Goal: Task Accomplishment & Management: Complete application form

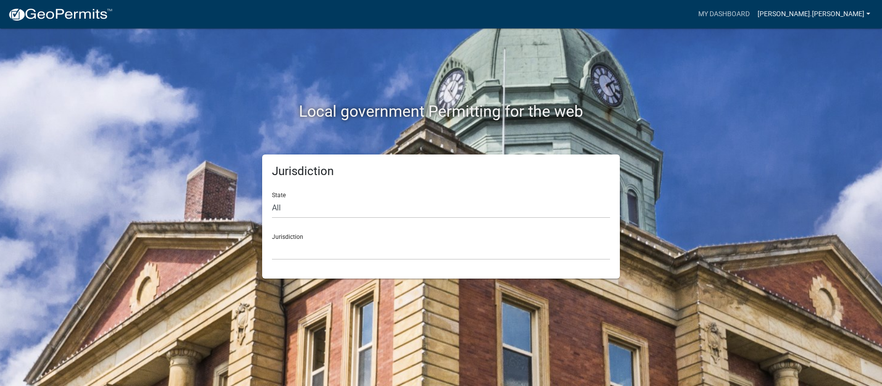
click at [859, 13] on link "[PERSON_NAME].[PERSON_NAME]" at bounding box center [814, 14] width 121 height 19
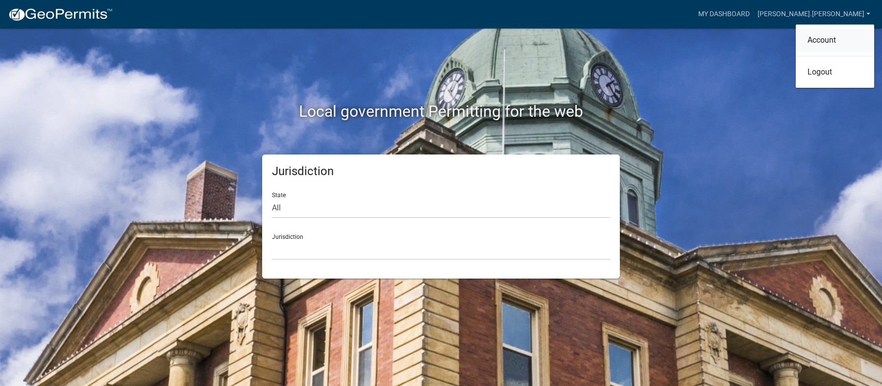
click at [831, 48] on link "Account" at bounding box center [835, 40] width 78 height 24
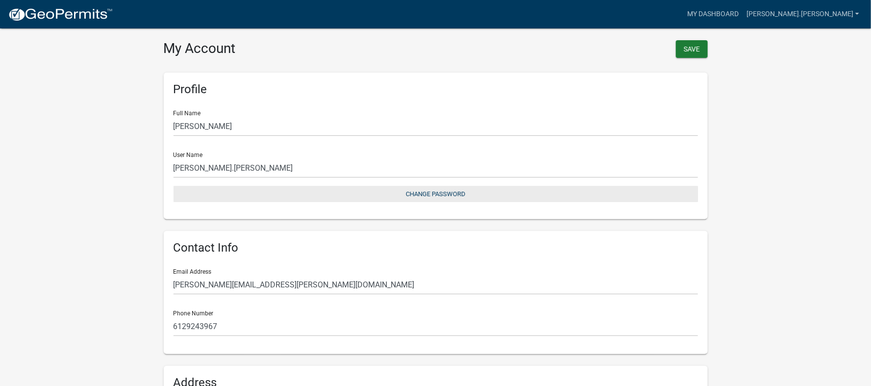
click at [459, 194] on button "Change Password" at bounding box center [435, 194] width 524 height 16
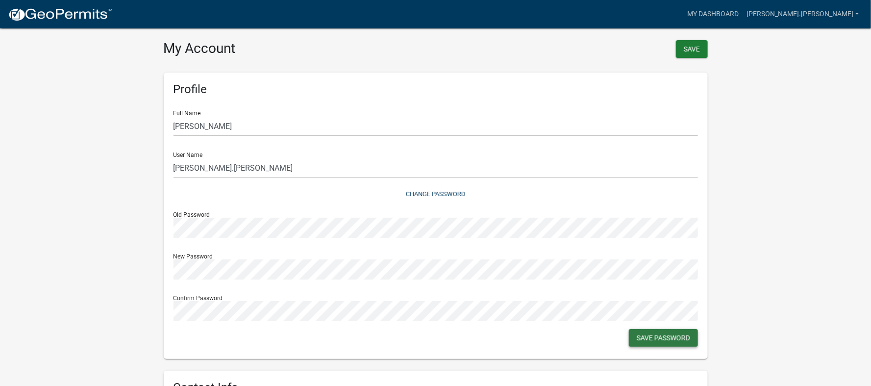
click at [674, 335] on button "Save Password" at bounding box center [663, 338] width 69 height 18
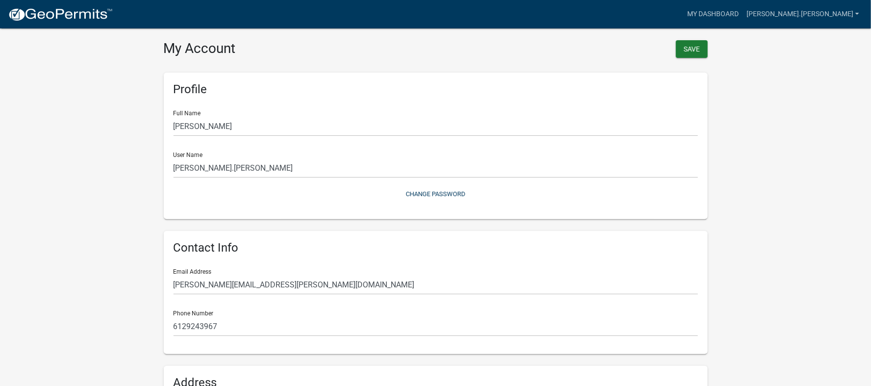
click at [71, 15] on img at bounding box center [60, 14] width 105 height 15
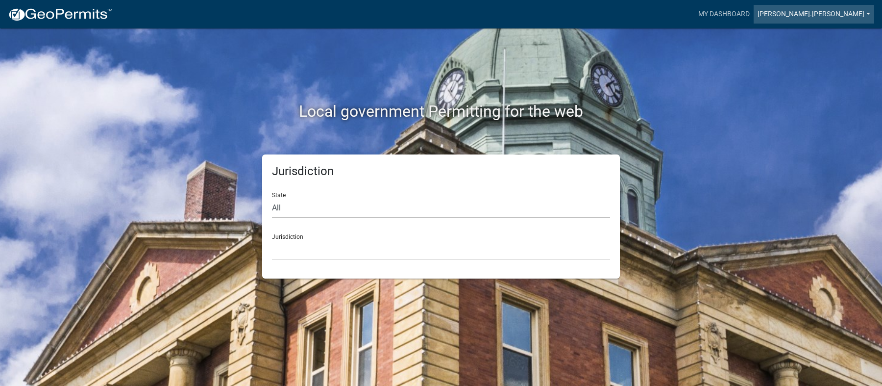
click at [839, 17] on link "[PERSON_NAME].[PERSON_NAME]" at bounding box center [814, 14] width 121 height 19
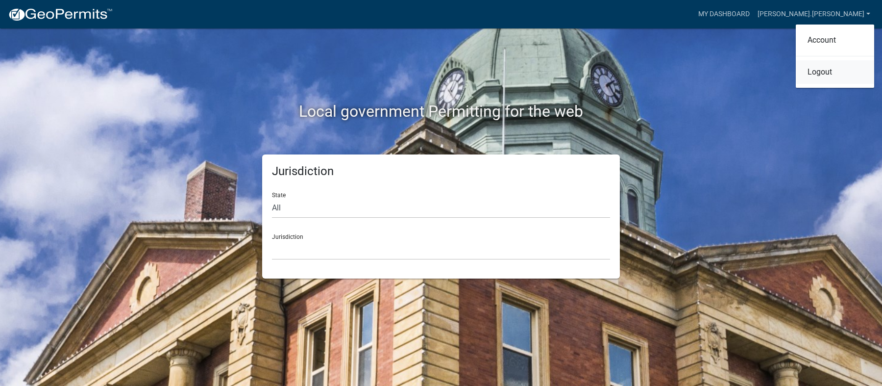
click at [828, 72] on link "Logout" at bounding box center [835, 72] width 78 height 24
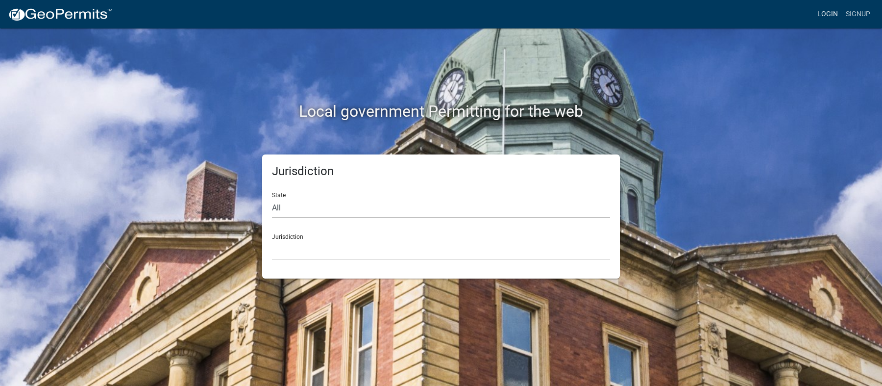
click at [829, 13] on link "Login" at bounding box center [827, 14] width 28 height 19
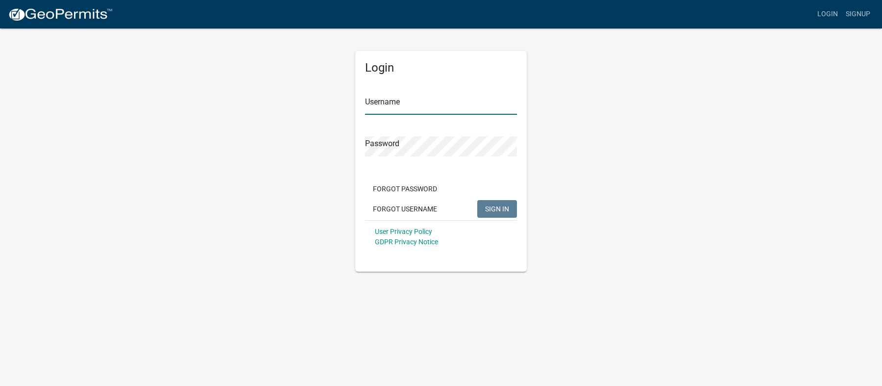
click at [428, 101] on input "Username" at bounding box center [441, 105] width 152 height 20
type input "[PERSON_NAME].[PERSON_NAME]"
click at [500, 212] on span "SIGN IN" at bounding box center [497, 208] width 24 height 8
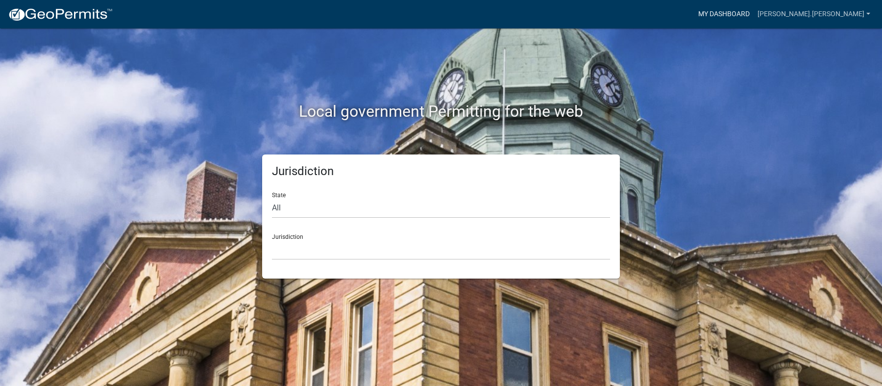
click at [754, 10] on link "My Dashboard" at bounding box center [723, 14] width 59 height 19
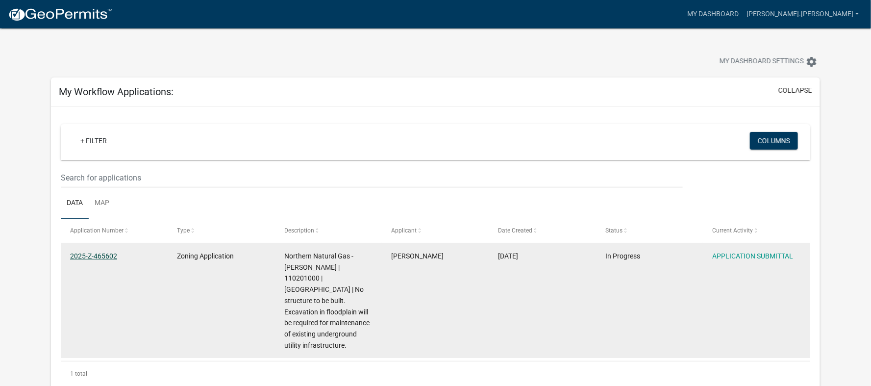
click at [85, 256] on link "2025-Z-465602" at bounding box center [93, 256] width 47 height 8
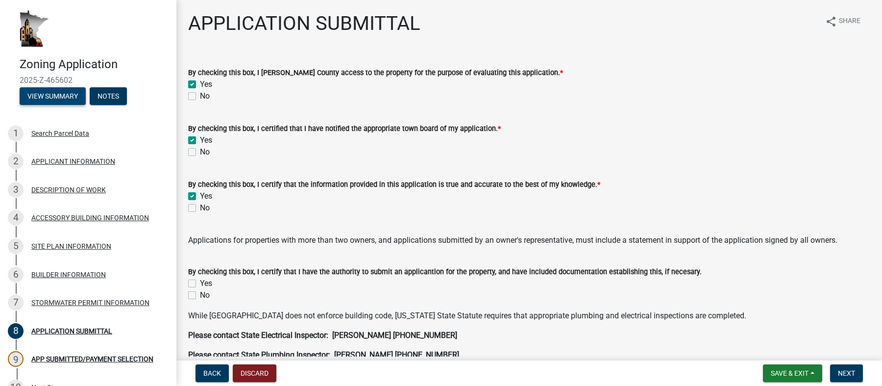
click at [46, 95] on button "View Summary" at bounding box center [53, 96] width 66 height 18
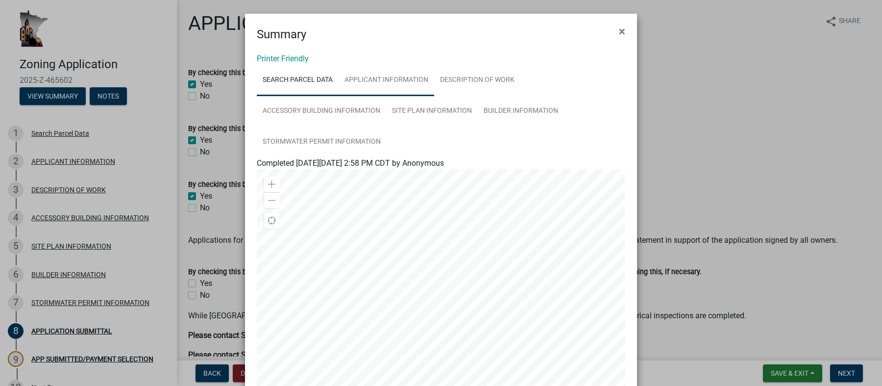
click at [391, 81] on link "APPLICANT INFORMATION" at bounding box center [387, 80] width 96 height 31
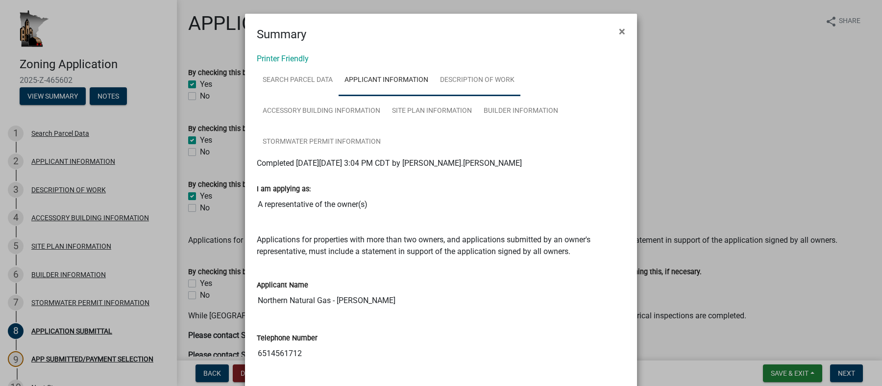
click at [484, 80] on link "DESCRIPTION OF WORK" at bounding box center [477, 80] width 86 height 31
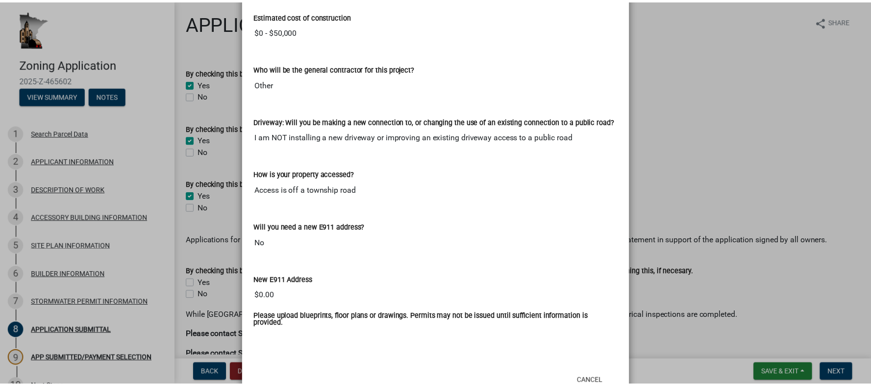
scroll to position [695, 0]
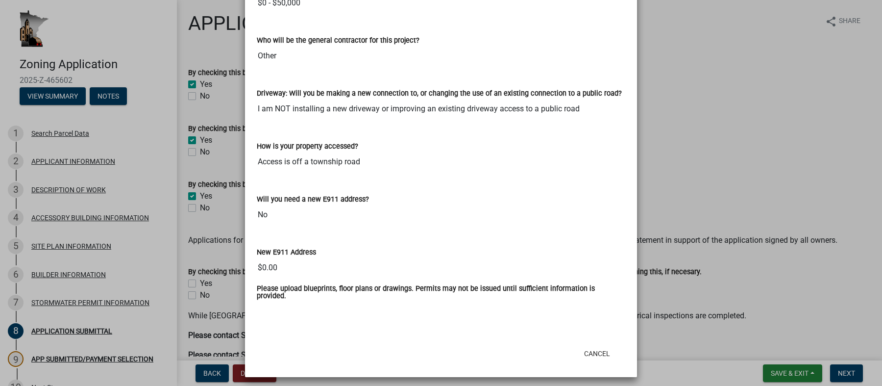
click at [782, 91] on ngb-modal-window "Summary × Printer Friendly Search Parcel Data APPLICANT INFORMATION DESCRIPTION…" at bounding box center [441, 193] width 882 height 386
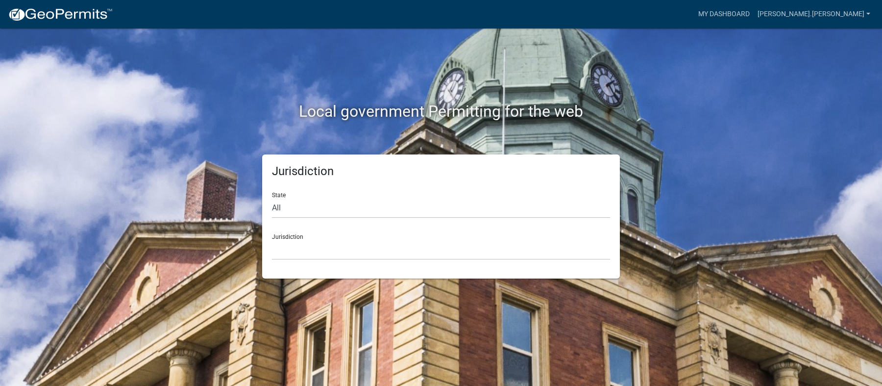
click at [881, 9] on nav "more_horiz My Dashboard [PERSON_NAME].[PERSON_NAME] Account Logout" at bounding box center [441, 14] width 882 height 28
click at [860, 15] on link "[PERSON_NAME].[PERSON_NAME]" at bounding box center [814, 14] width 121 height 19
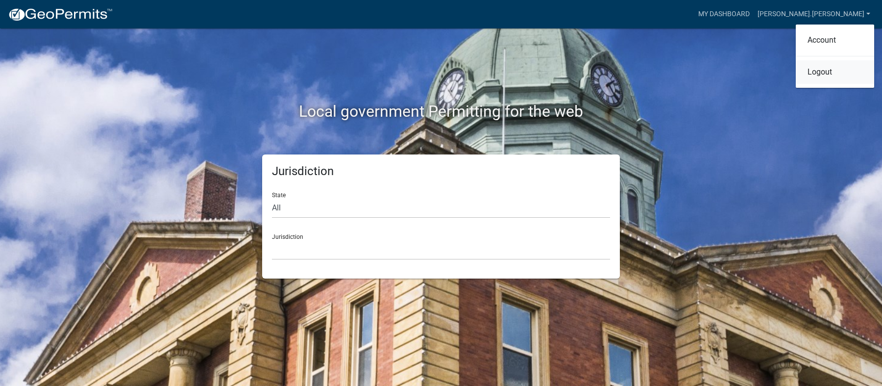
click at [820, 76] on link "Logout" at bounding box center [835, 72] width 78 height 24
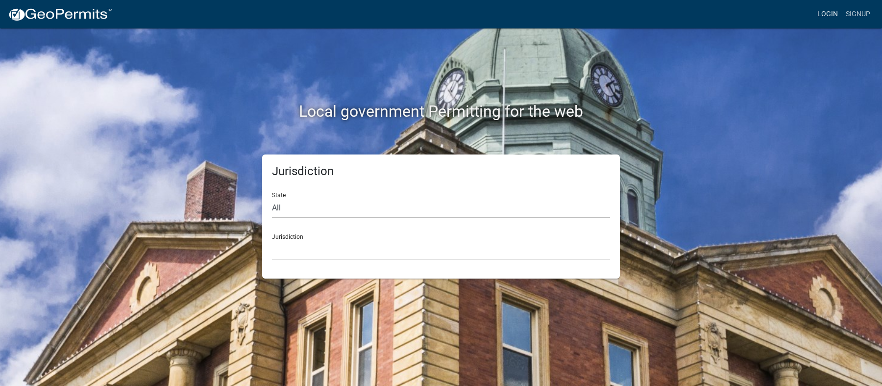
click at [830, 16] on link "Login" at bounding box center [827, 14] width 28 height 19
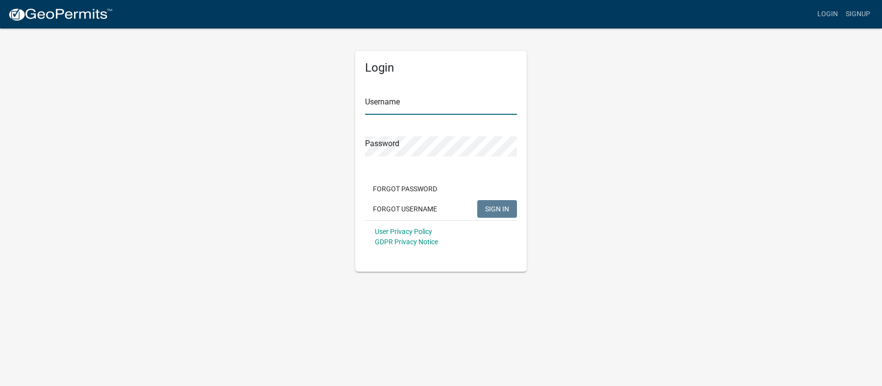
drag, startPoint x: 412, startPoint y: 101, endPoint x: 422, endPoint y: 114, distance: 17.1
click at [412, 101] on input "Username" at bounding box center [441, 105] width 152 height 20
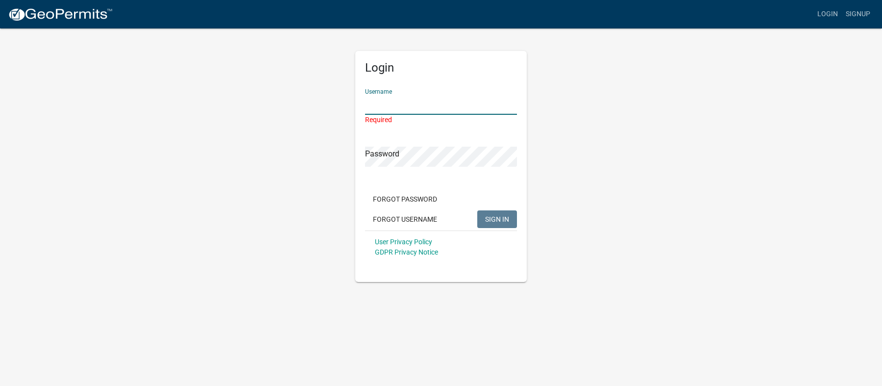
type input "[PERSON_NAME].[PERSON_NAME]"
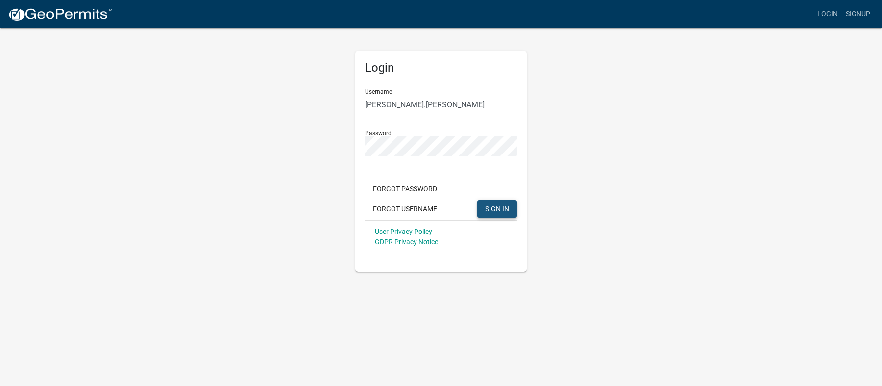
click at [507, 213] on button "SIGN IN" at bounding box center [497, 209] width 40 height 18
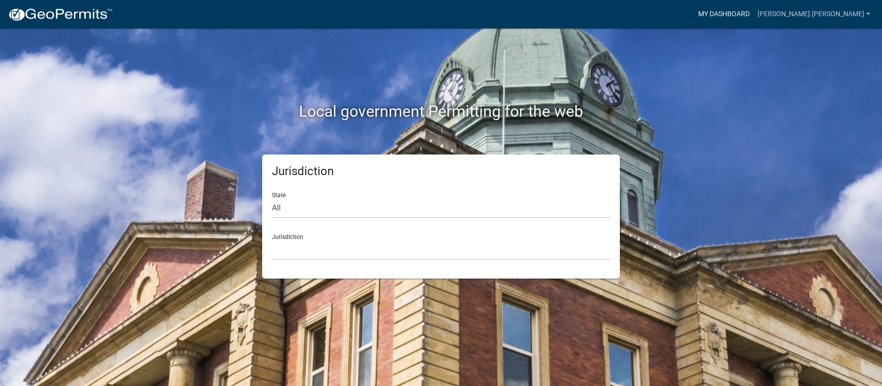
click at [754, 17] on link "My Dashboard" at bounding box center [723, 14] width 59 height 19
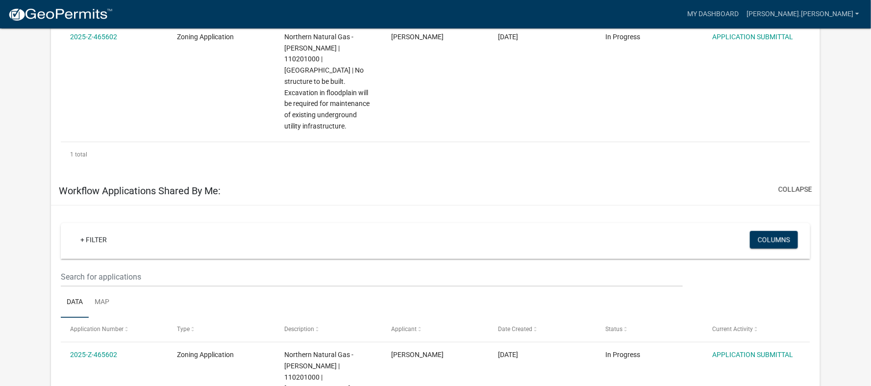
scroll to position [147, 0]
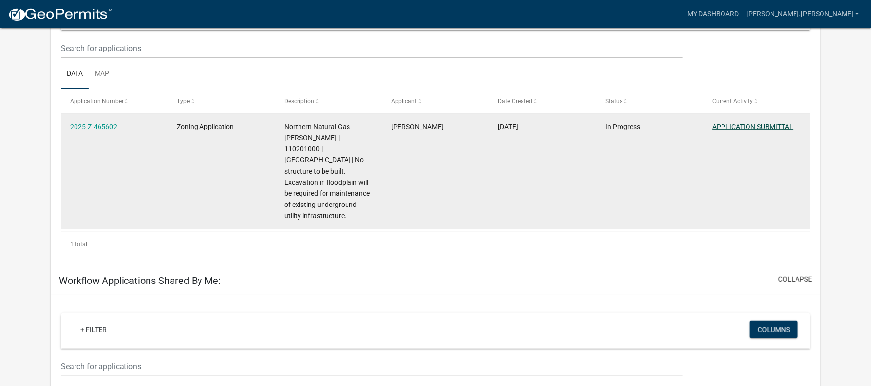
click at [759, 122] on link "APPLICATION SUBMITTAL" at bounding box center [752, 126] width 81 height 8
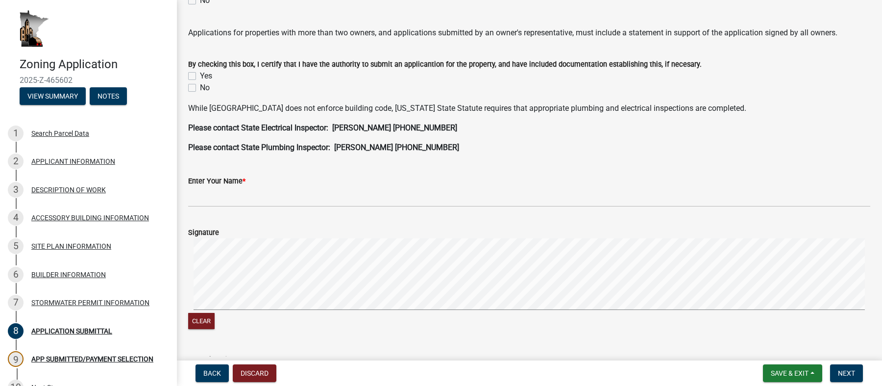
scroll to position [191, 0]
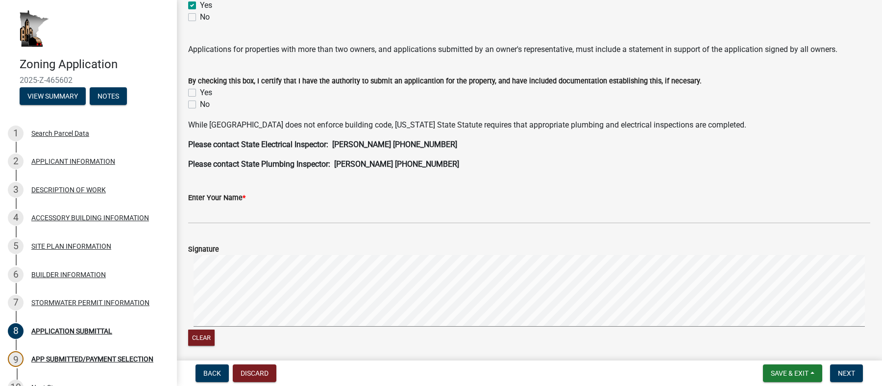
click at [200, 91] on label "Yes" at bounding box center [206, 93] width 12 height 12
click at [200, 91] on input "Yes" at bounding box center [203, 90] width 6 height 6
checkbox input "true"
checkbox input "false"
click at [607, 96] on div "Yes" at bounding box center [529, 93] width 682 height 12
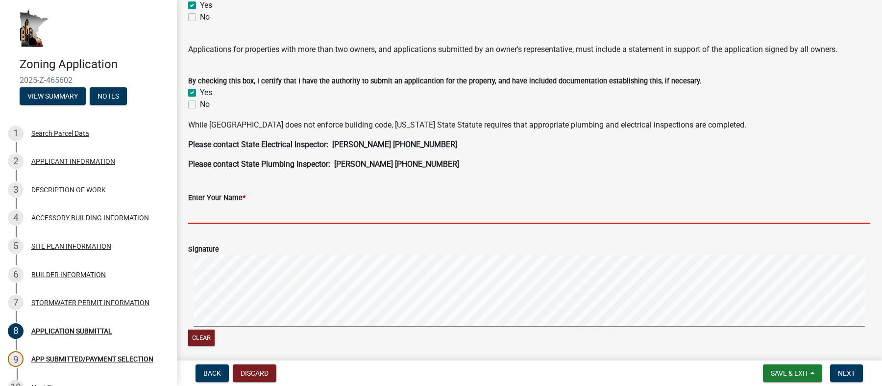
click at [270, 214] on input "Enter Your Name *" at bounding box center [529, 213] width 682 height 20
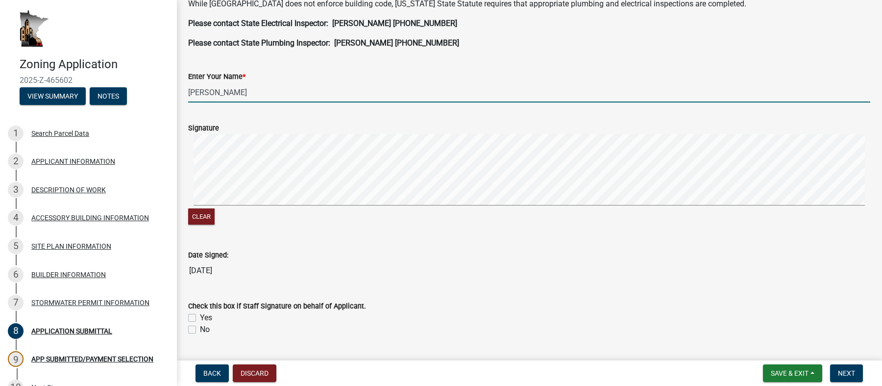
scroll to position [338, 0]
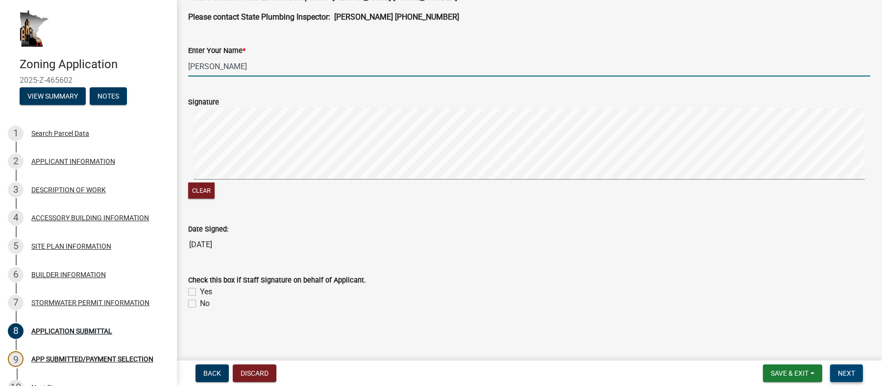
type input "[PERSON_NAME]"
click at [849, 373] on span "Next" at bounding box center [846, 373] width 17 height 8
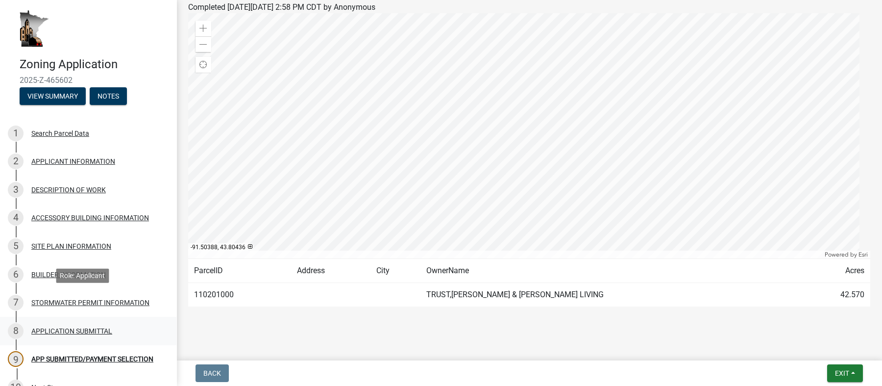
scroll to position [142, 0]
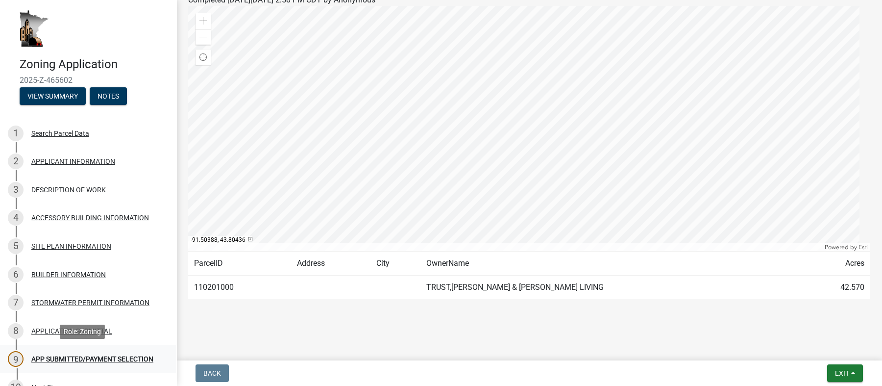
click at [68, 362] on div "APP SUBMITTED/PAYMENT SELECTION" at bounding box center [92, 358] width 122 height 7
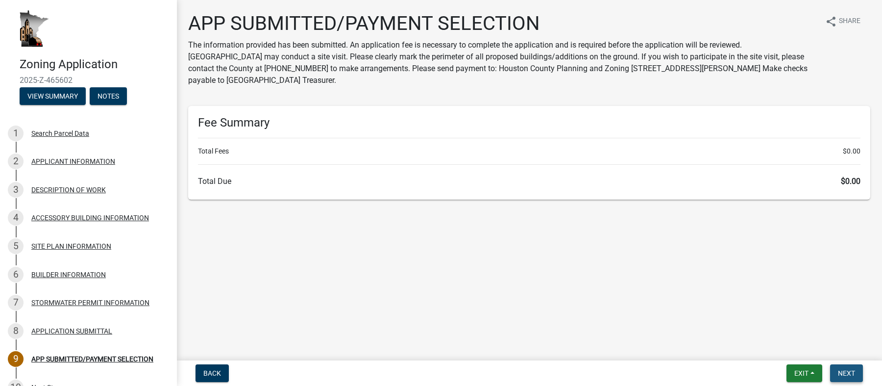
click at [846, 379] on button "Next" at bounding box center [846, 373] width 33 height 18
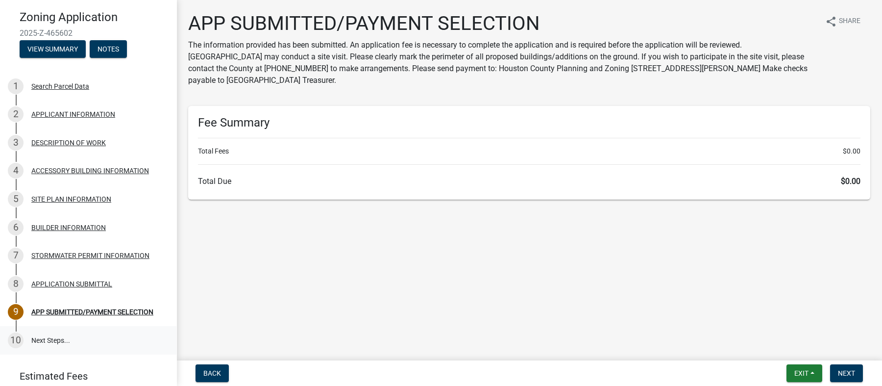
scroll to position [84, 0]
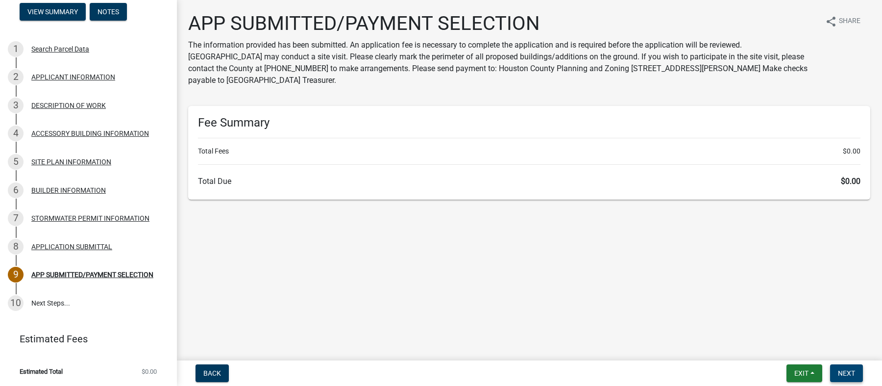
click at [846, 375] on span "Next" at bounding box center [846, 373] width 17 height 8
